Goal: Information Seeking & Learning: Learn about a topic

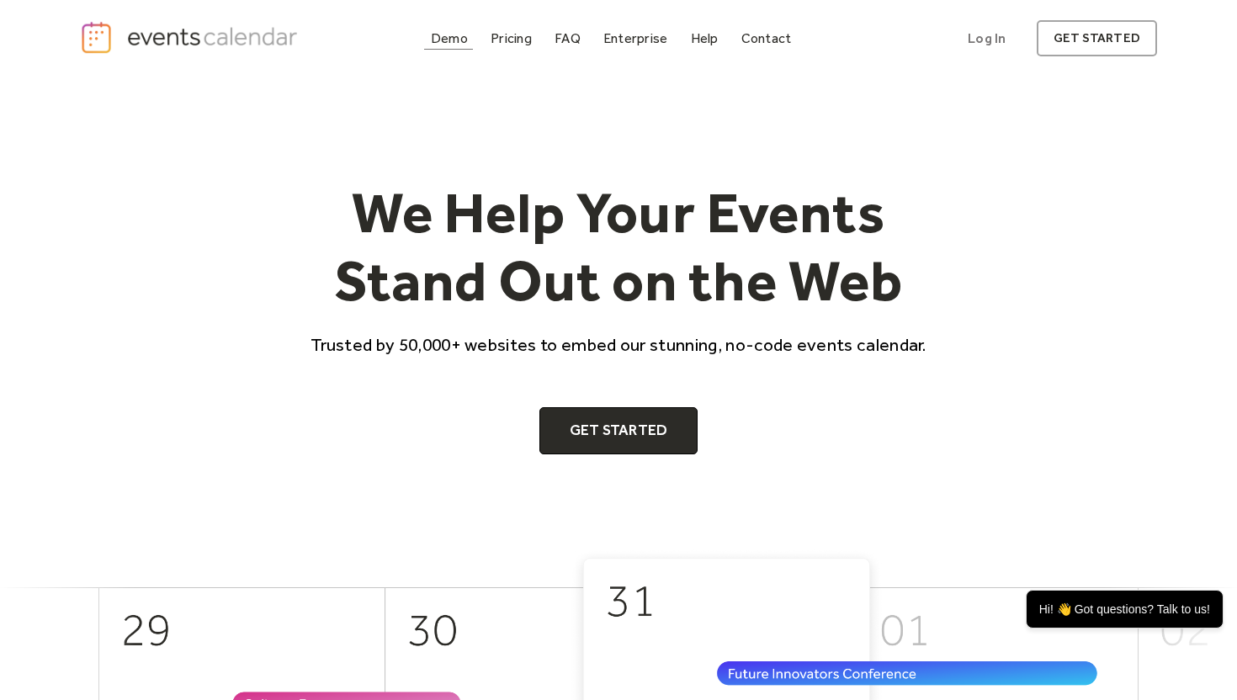
click at [444, 40] on div "Demo" at bounding box center [449, 38] width 37 height 9
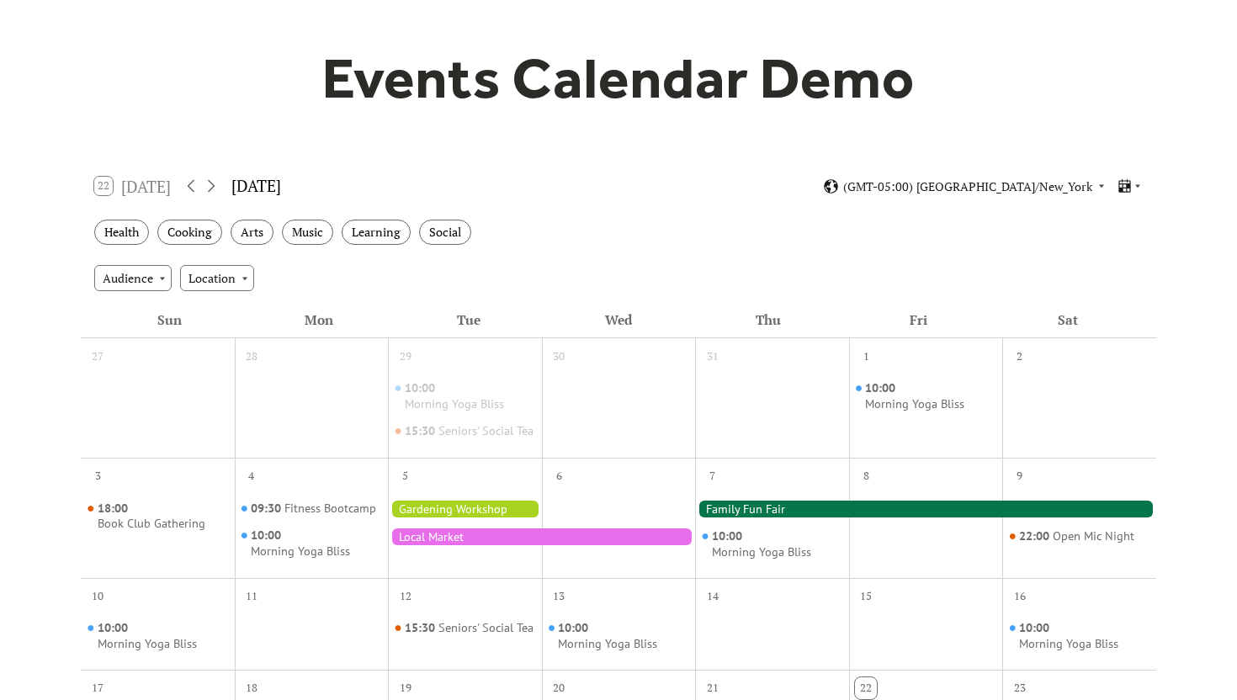
scroll to position [184, 0]
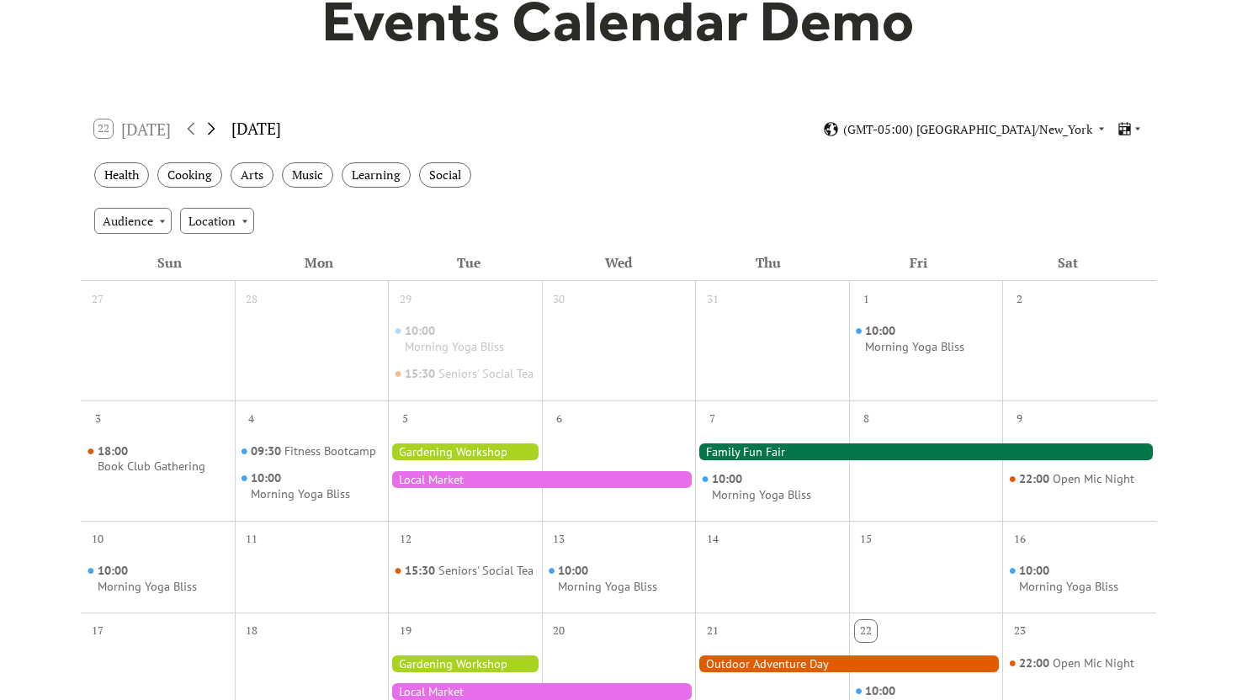
click at [217, 130] on icon at bounding box center [211, 129] width 20 height 20
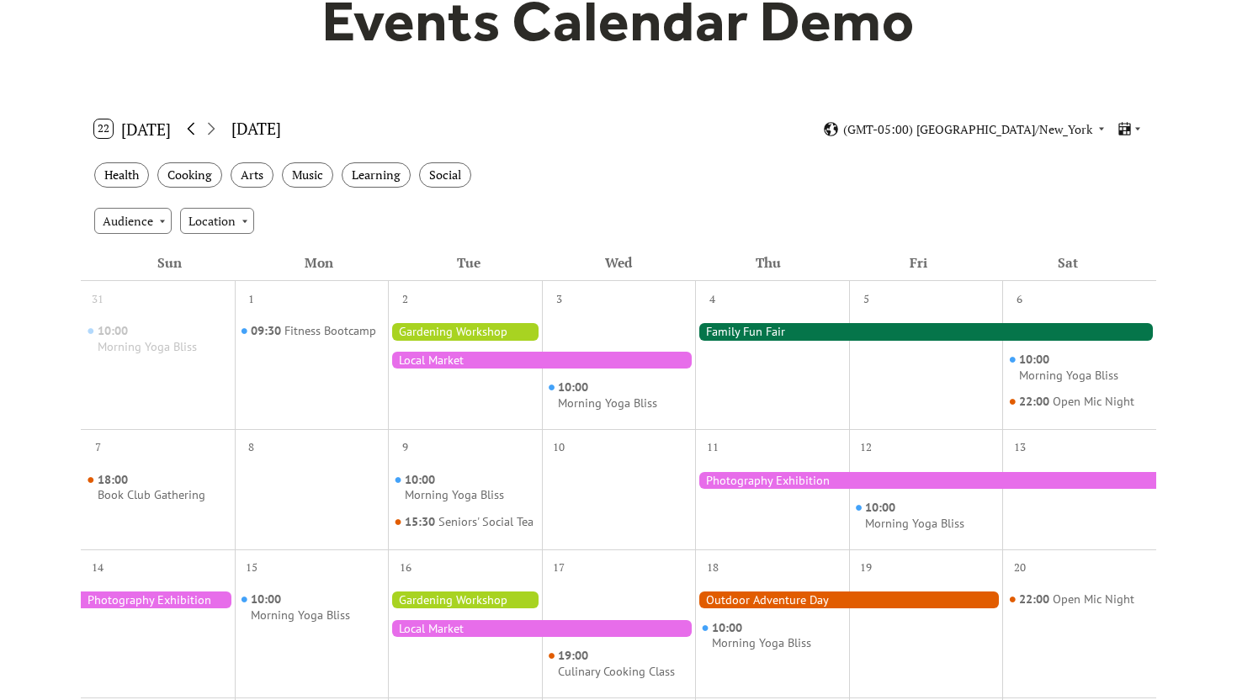
click at [184, 130] on icon at bounding box center [191, 129] width 20 height 20
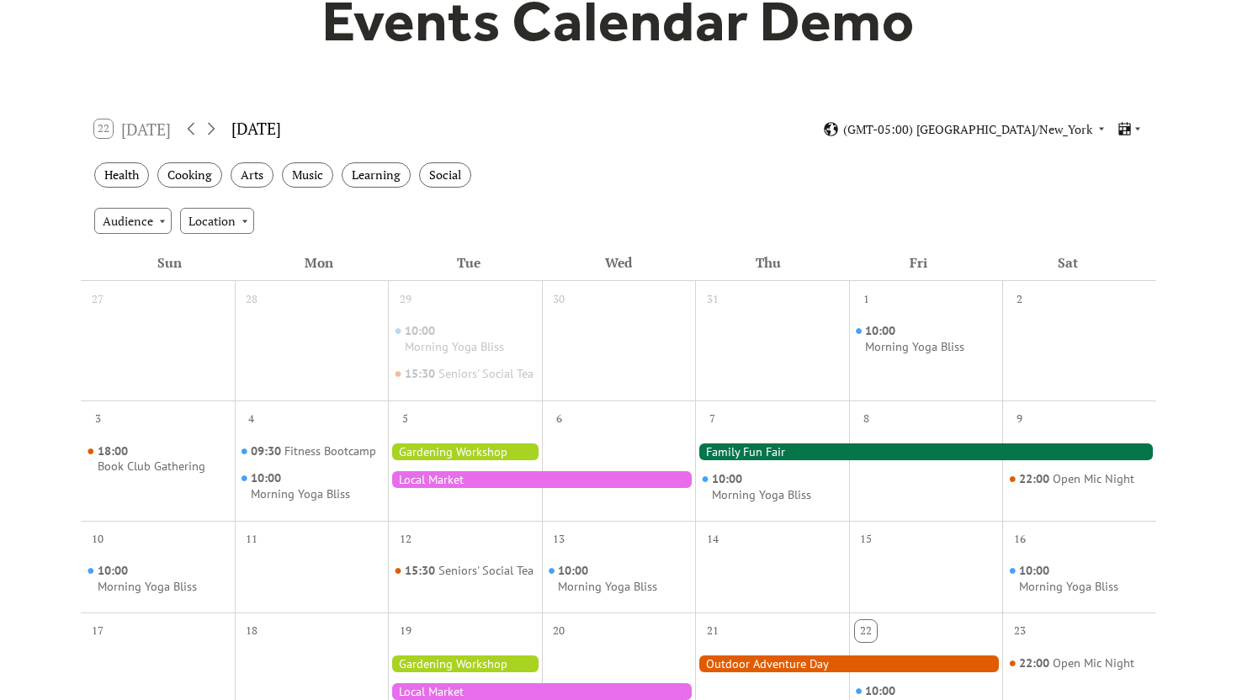
click at [432, 460] on div at bounding box center [465, 451] width 154 height 17
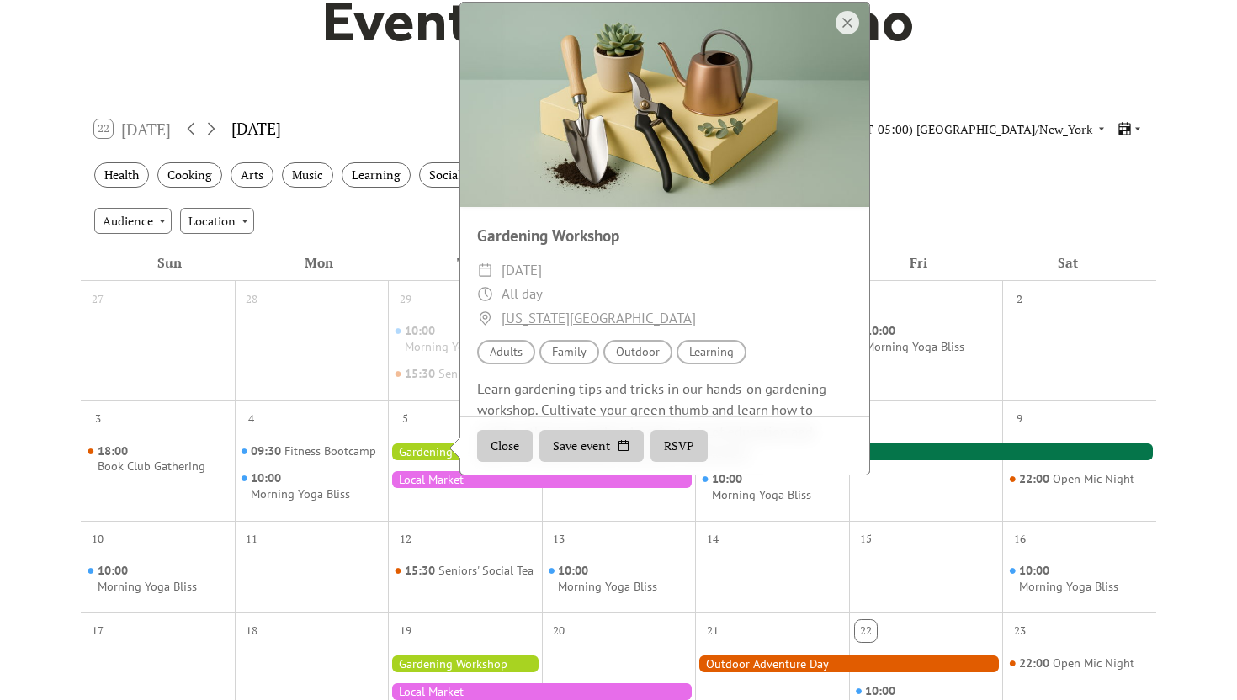
click at [1173, 243] on div "Events Calendar Demo Loading the Events Calendar..." at bounding box center [618, 526] width 1237 height 1268
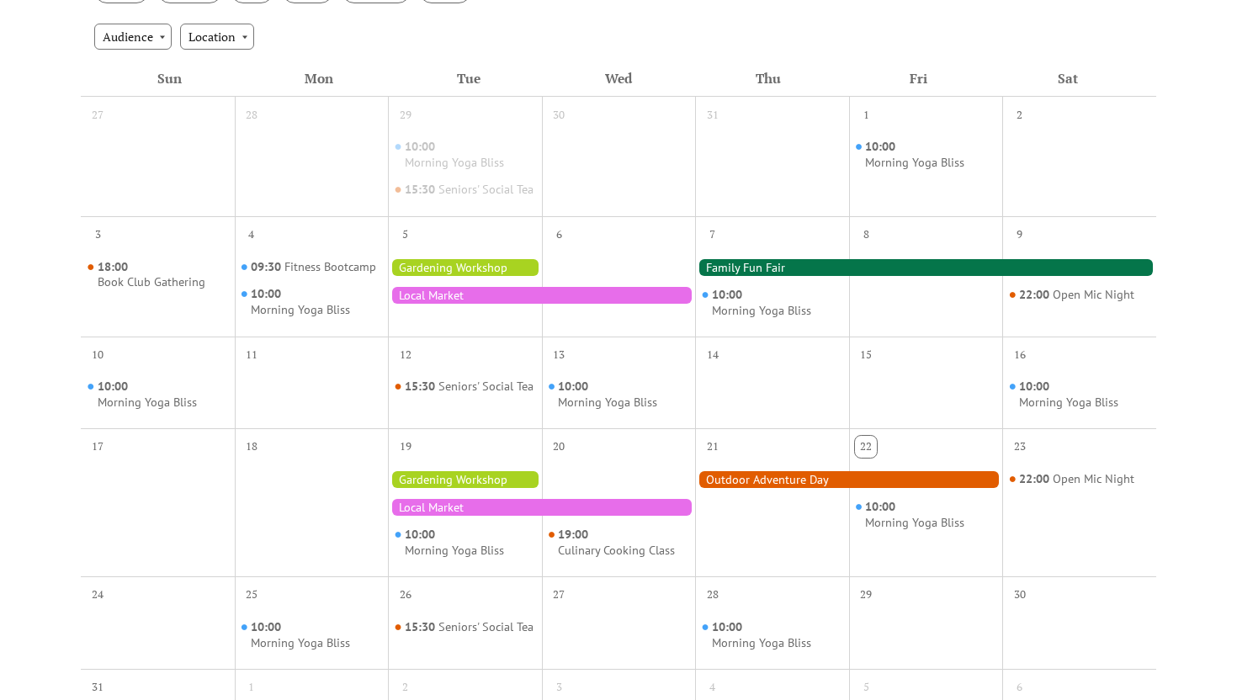
scroll to position [634, 0]
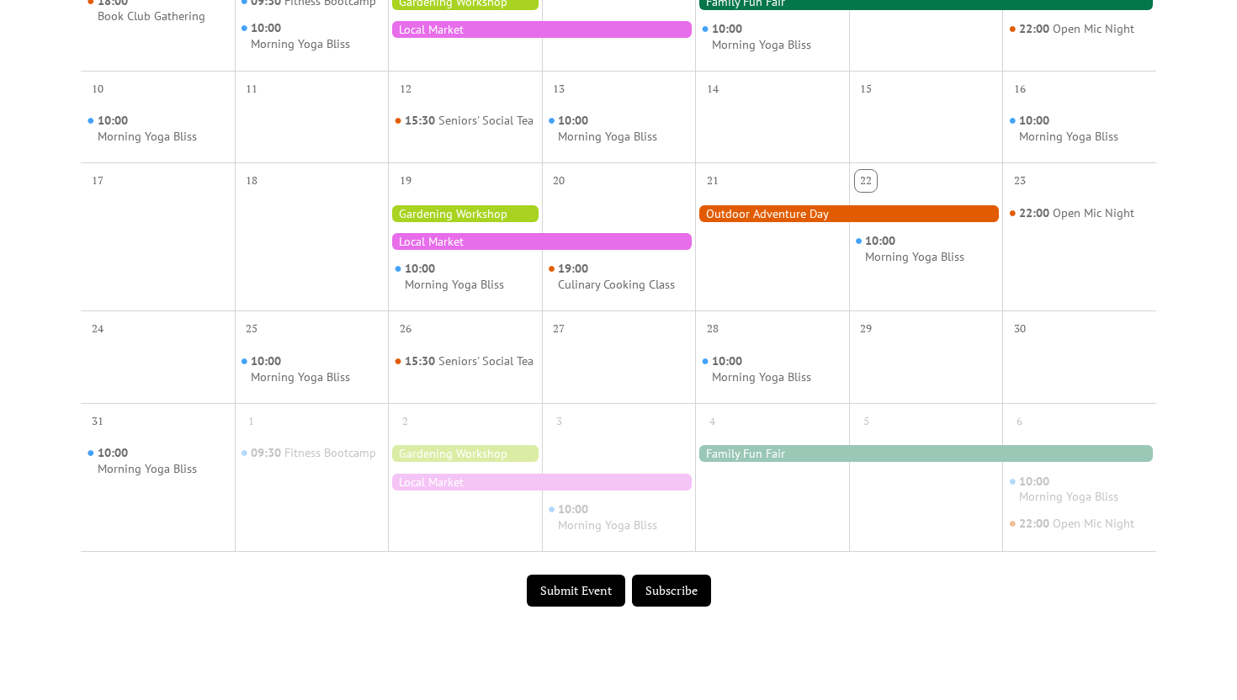
drag, startPoint x: 597, startPoint y: 432, endPoint x: 639, endPoint y: 432, distance: 42.1
click at [639, 432] on div "3" at bounding box center [619, 419] width 154 height 32
drag, startPoint x: 620, startPoint y: 374, endPoint x: 677, endPoint y: 400, distance: 62.9
click at [677, 396] on div at bounding box center [619, 369] width 154 height 53
click at [599, 606] on button "Submit Event" at bounding box center [576, 591] width 98 height 32
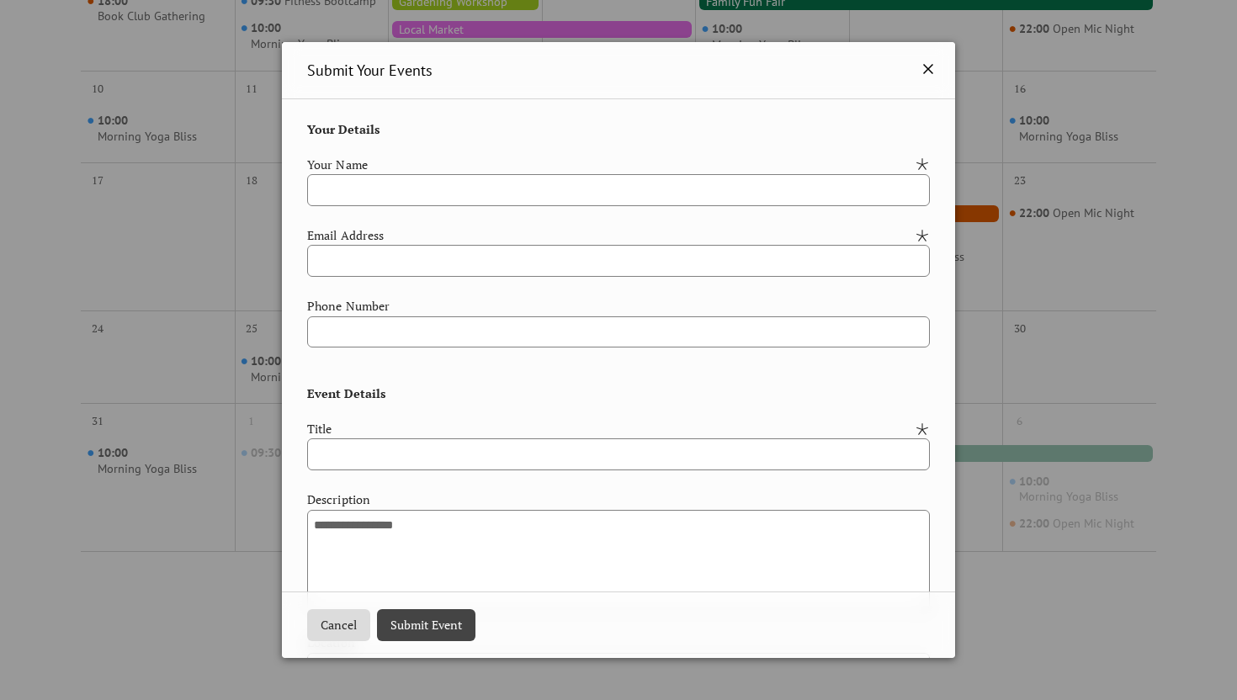
click at [925, 77] on icon at bounding box center [928, 69] width 20 height 20
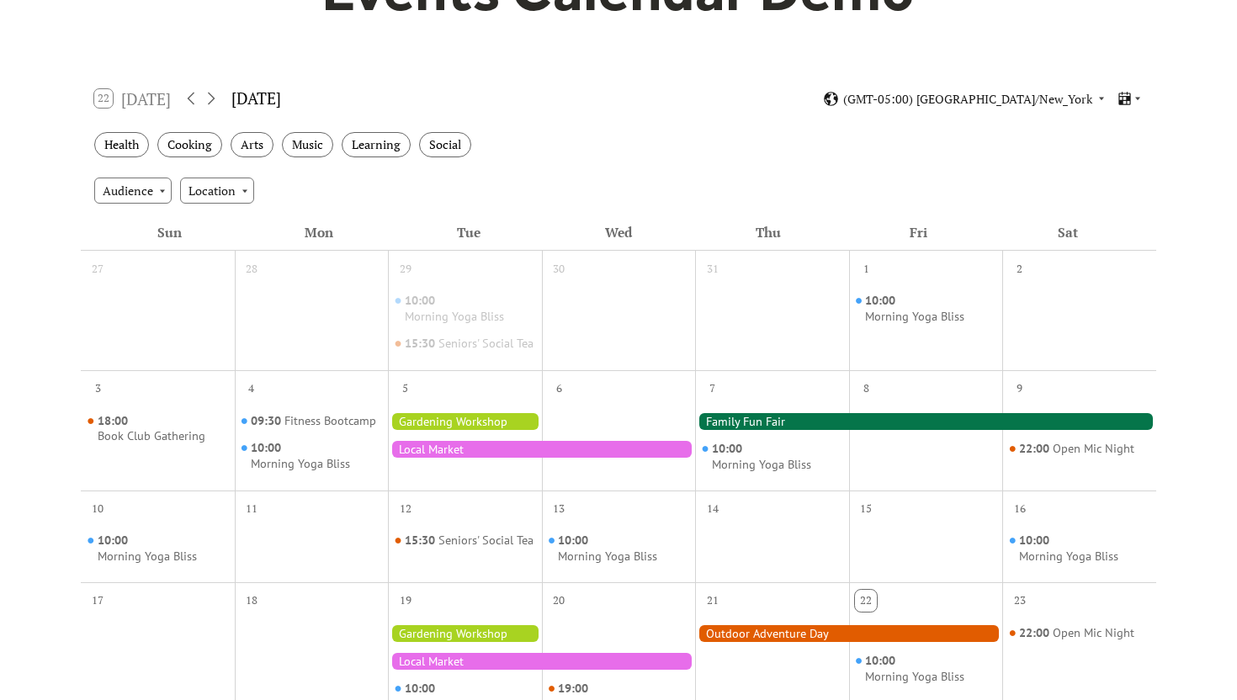
scroll to position [221, 0]
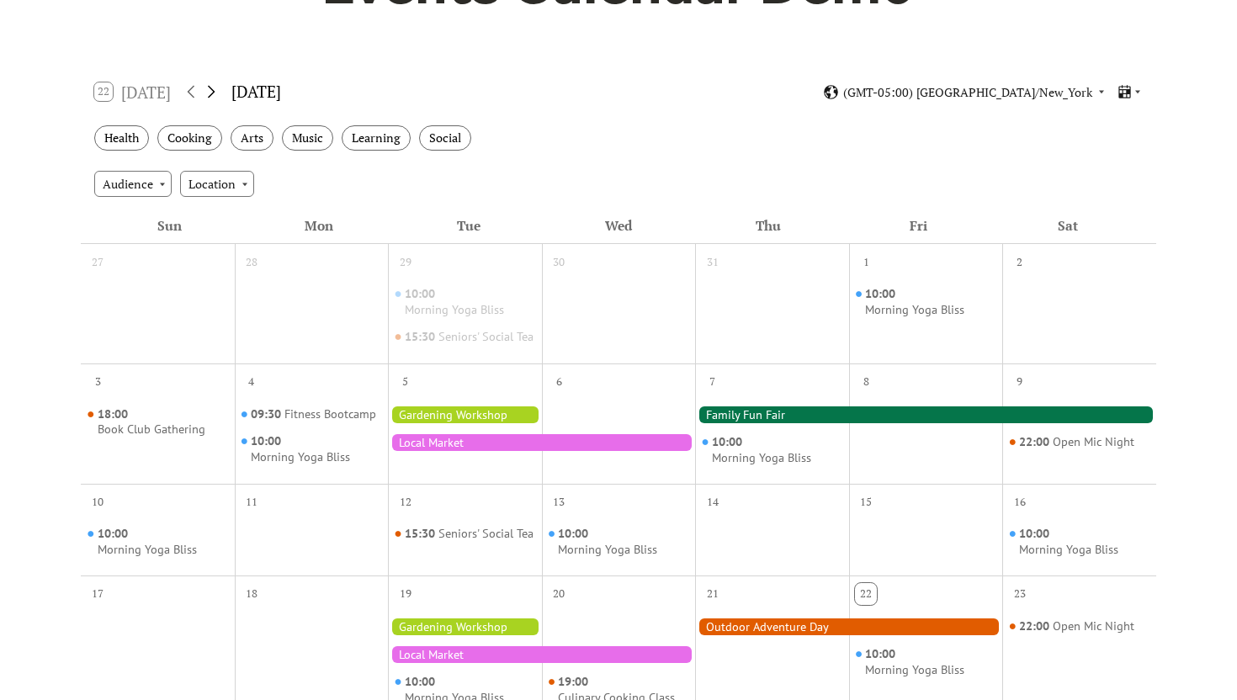
click at [214, 93] on icon at bounding box center [211, 92] width 20 height 20
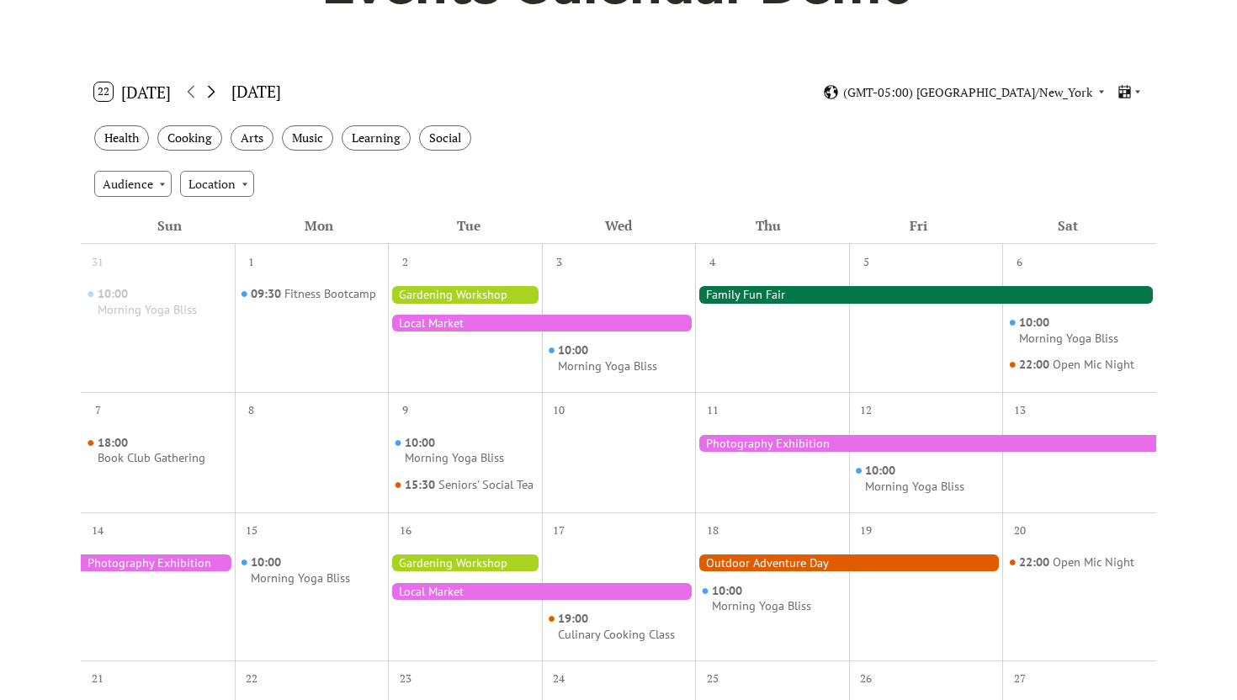
click at [214, 93] on icon at bounding box center [211, 92] width 20 height 20
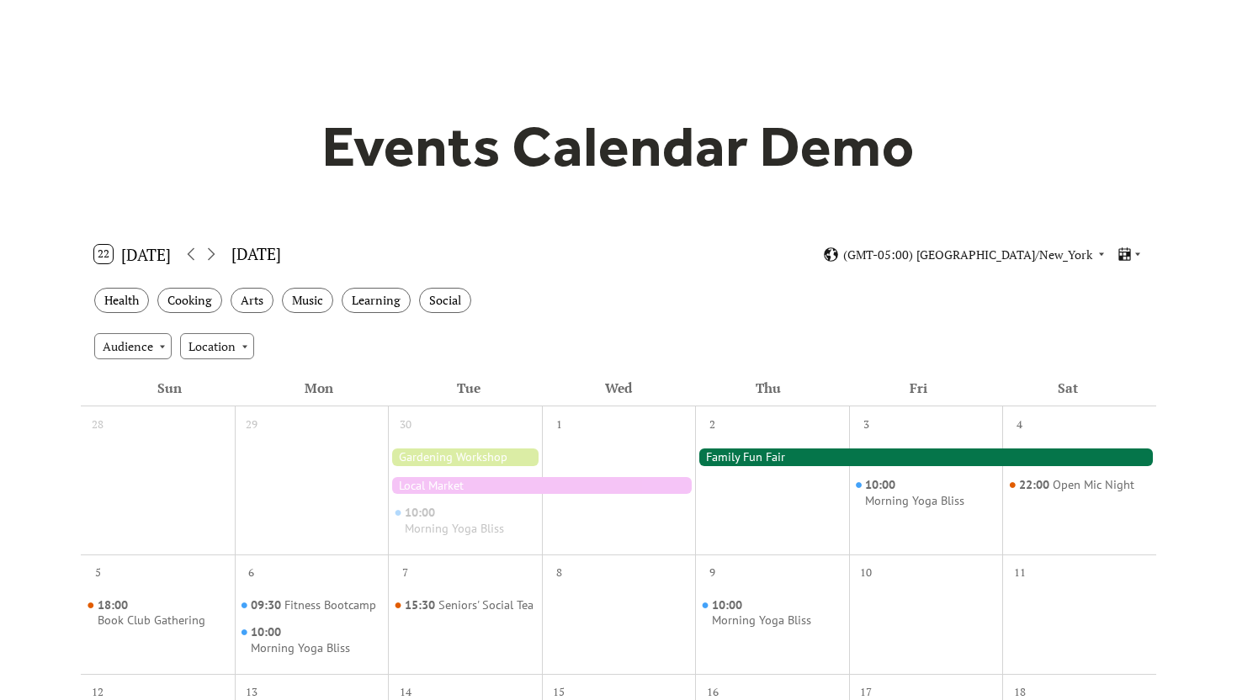
scroll to position [0, 0]
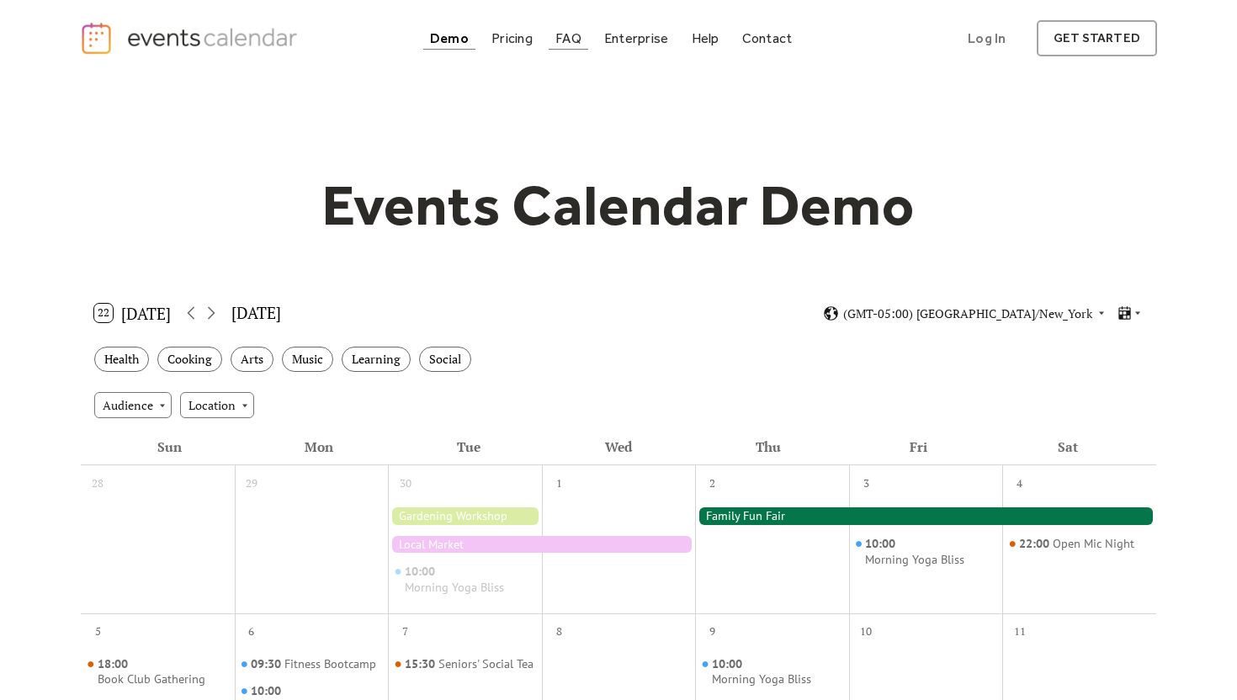
click at [575, 41] on div "FAQ" at bounding box center [568, 38] width 26 height 9
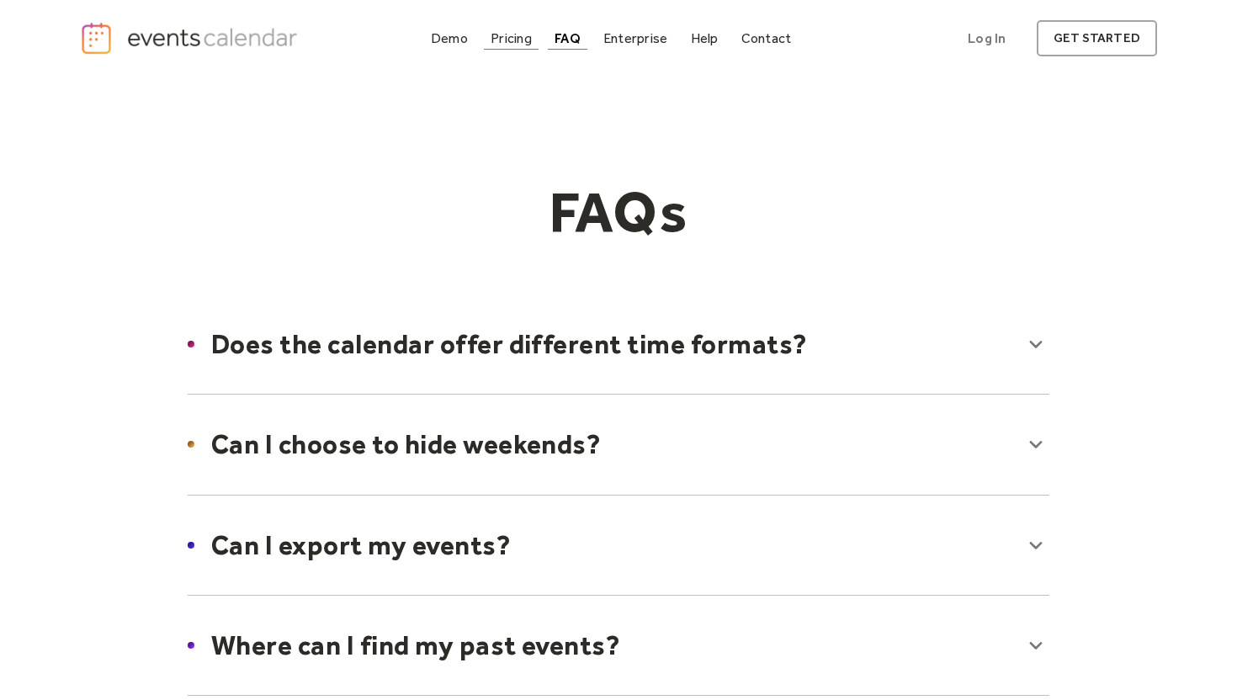
click at [527, 40] on div "Pricing" at bounding box center [510, 38] width 41 height 9
